Goal: Entertainment & Leisure: Consume media (video, audio)

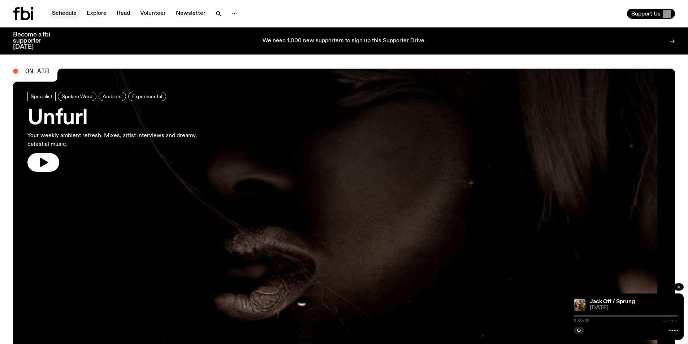
click at [57, 16] on link "Schedule" at bounding box center [64, 14] width 33 height 10
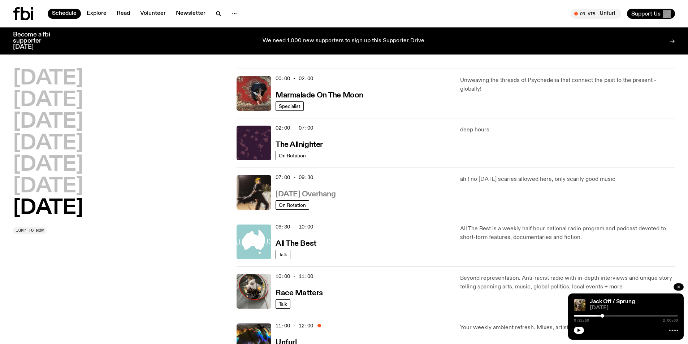
click at [308, 197] on h3 "[DATE] Overhang" at bounding box center [306, 195] width 60 height 8
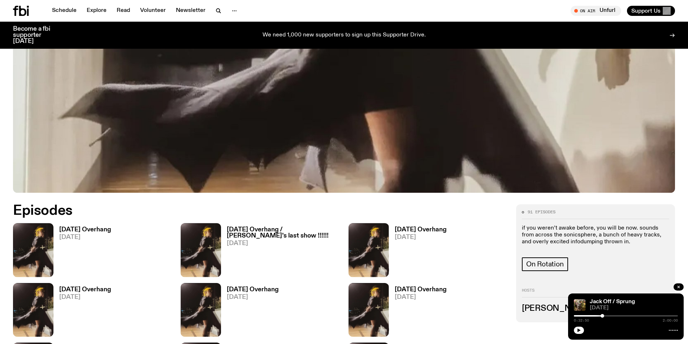
scroll to position [294, 0]
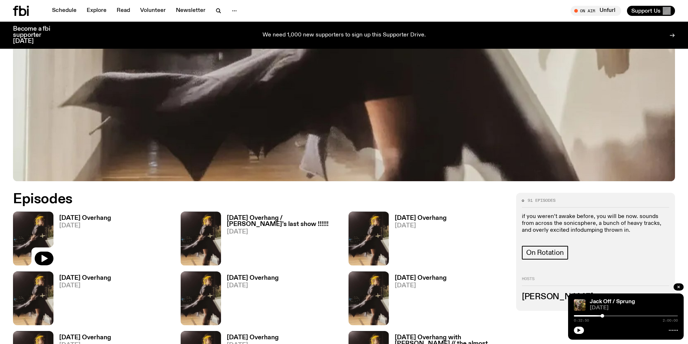
click at [30, 231] on img at bounding box center [33, 239] width 40 height 54
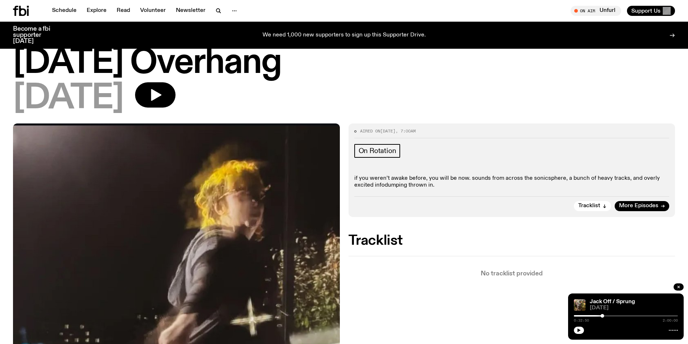
scroll to position [21, 0]
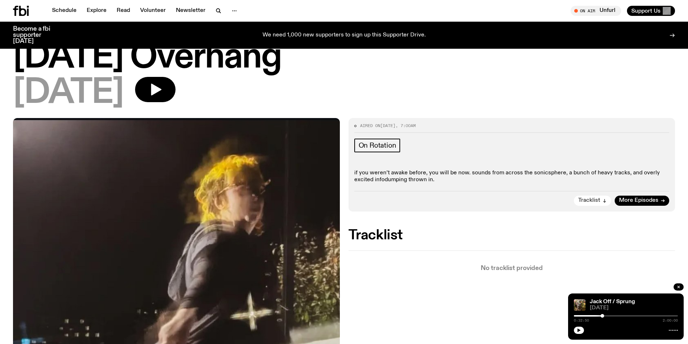
click at [596, 202] on span "Tracklist" at bounding box center [589, 200] width 22 height 5
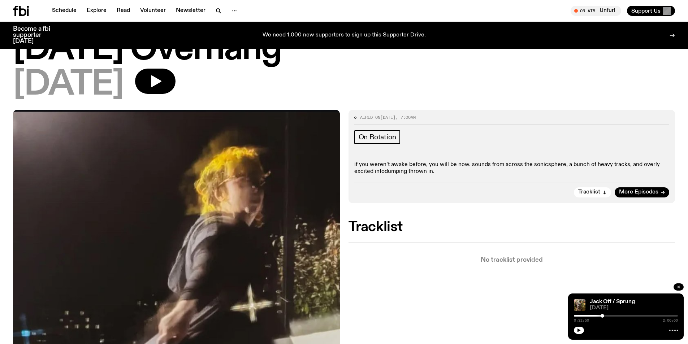
scroll to position [34, 0]
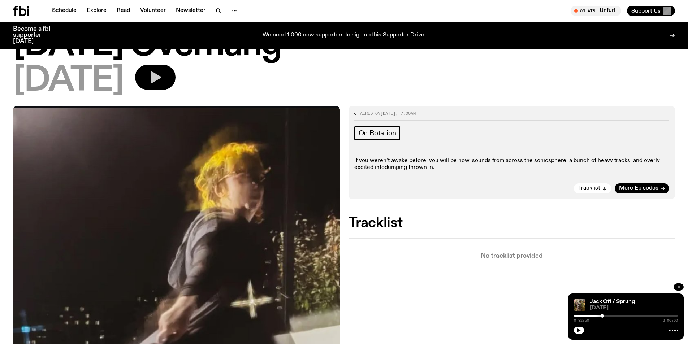
click at [163, 84] on icon "button" at bounding box center [155, 77] width 14 height 14
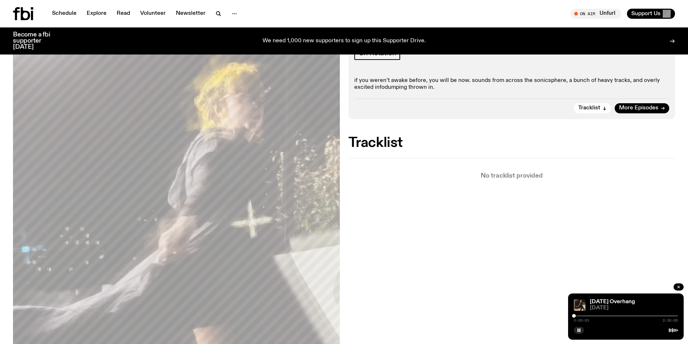
scroll to position [0, 0]
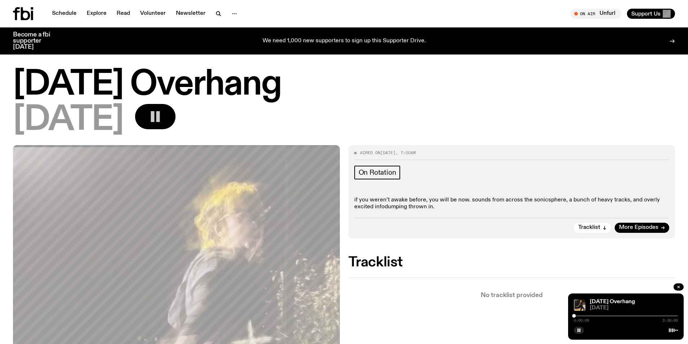
click at [661, 300] on div "[DATE] Overhang" at bounding box center [633, 301] width 90 height 5
click at [588, 319] on div "0:00:10 2:30:00" at bounding box center [626, 318] width 104 height 9
click at [586, 318] on div "0:00:11 2:30:00" at bounding box center [626, 318] width 104 height 9
drag, startPoint x: 573, startPoint y: 316, endPoint x: 586, endPoint y: 319, distance: 13.3
click at [586, 319] on div "0:18:13 2:30:00" at bounding box center [626, 318] width 104 height 9
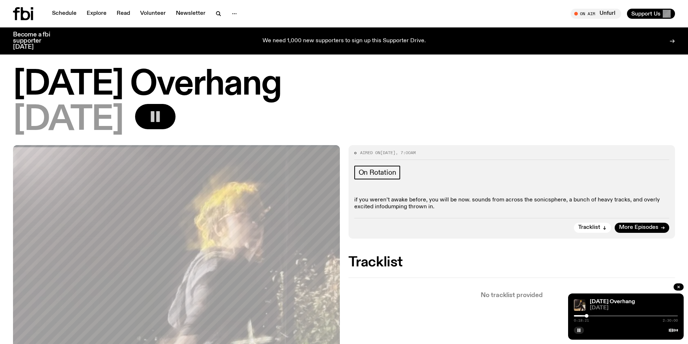
click at [585, 315] on div at bounding box center [587, 316] width 4 height 4
drag, startPoint x: 585, startPoint y: 316, endPoint x: 610, endPoint y: 316, distance: 25.3
click at [610, 316] on div at bounding box center [611, 316] width 4 height 4
click at [611, 316] on div at bounding box center [611, 316] width 4 height 4
drag, startPoint x: 611, startPoint y: 316, endPoint x: 618, endPoint y: 317, distance: 6.3
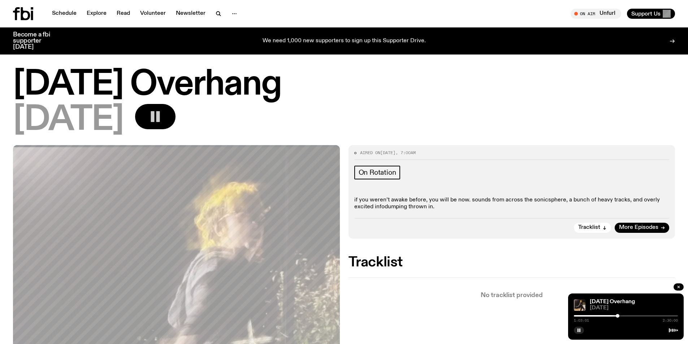
click at [618, 317] on div at bounding box center [618, 316] width 4 height 4
click at [618, 318] on div "1:03:10 2:30:00" at bounding box center [626, 318] width 104 height 9
click at [621, 317] on div "1:03:27 2:30:00" at bounding box center [626, 318] width 104 height 9
click at [620, 316] on div at bounding box center [626, 315] width 104 height 1
click at [623, 316] on div at bounding box center [626, 315] width 104 height 1
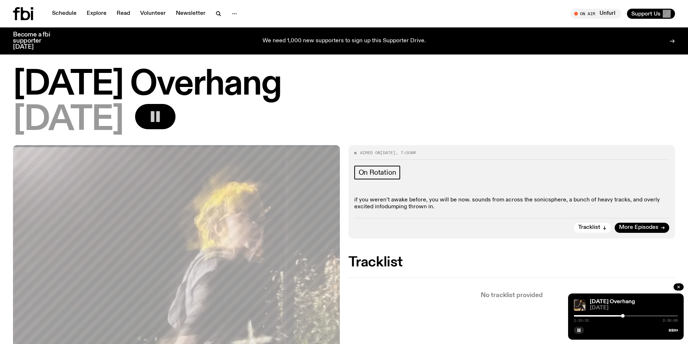
click at [620, 317] on div "1:10:31 2:30:00" at bounding box center [626, 318] width 104 height 9
click at [620, 316] on div at bounding box center [571, 315] width 104 height 1
click at [623, 315] on div "1:07:44 2:30:00" at bounding box center [626, 318] width 104 height 9
click at [622, 317] on div at bounding box center [622, 316] width 4 height 4
click at [623, 317] on div at bounding box center [623, 316] width 4 height 4
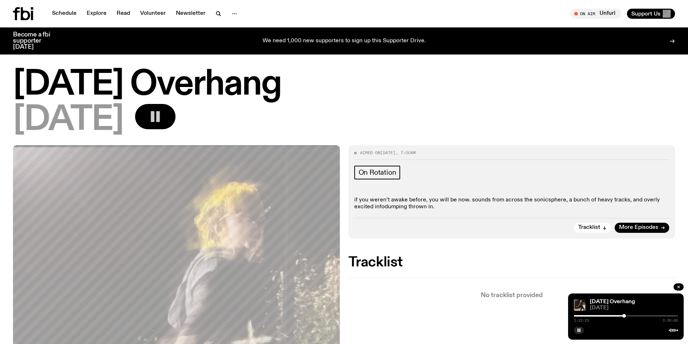
click at [624, 316] on div at bounding box center [624, 316] width 4 height 4
click at [623, 317] on div at bounding box center [624, 316] width 4 height 4
click at [581, 332] on icon "button" at bounding box center [579, 330] width 4 height 4
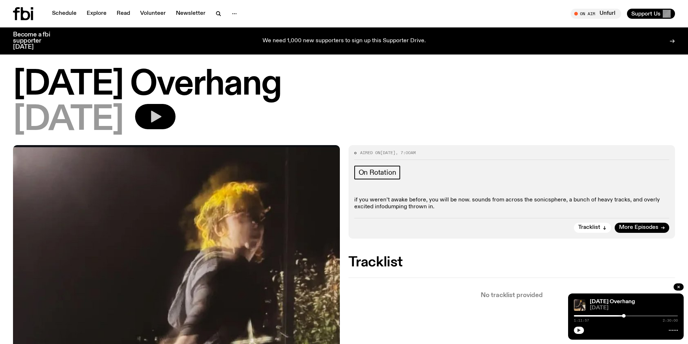
click at [581, 332] on icon "button" at bounding box center [579, 330] width 4 height 4
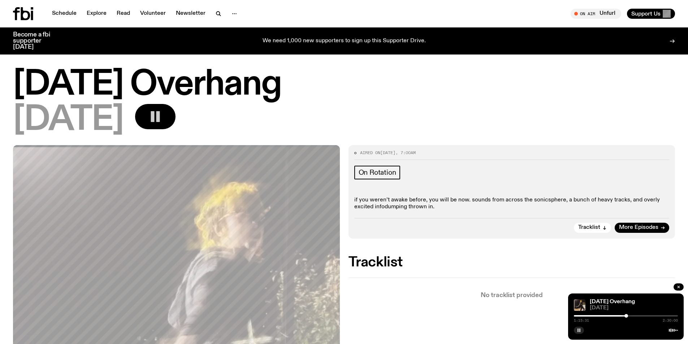
click at [626, 317] on div at bounding box center [626, 316] width 4 height 4
click at [623, 316] on div at bounding box center [574, 315] width 104 height 1
click at [625, 316] on div at bounding box center [625, 316] width 4 height 4
click at [627, 315] on div at bounding box center [626, 315] width 104 height 1
click at [625, 316] on div at bounding box center [575, 315] width 104 height 1
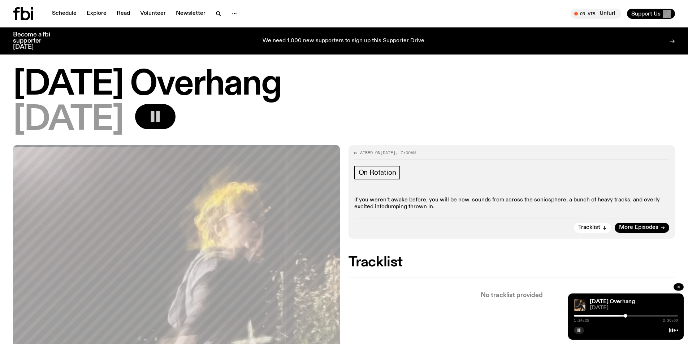
click at [387, 192] on div "On Rotation if you weren’t awake before, you will be now. sounds from across th…" at bounding box center [511, 188] width 315 height 45
click at [628, 316] on div at bounding box center [628, 316] width 4 height 4
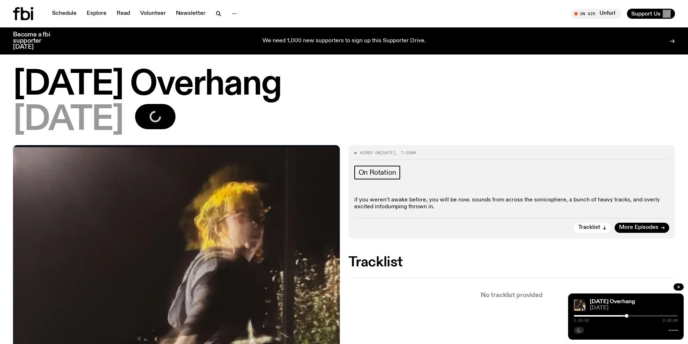
click at [627, 316] on div at bounding box center [627, 316] width 4 height 4
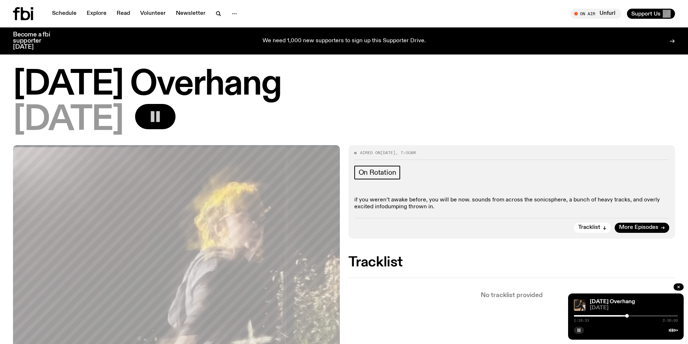
click at [627, 315] on div at bounding box center [627, 316] width 4 height 4
click at [576, 334] on button "button" at bounding box center [579, 330] width 10 height 7
